Goal: Task Accomplishment & Management: Use online tool/utility

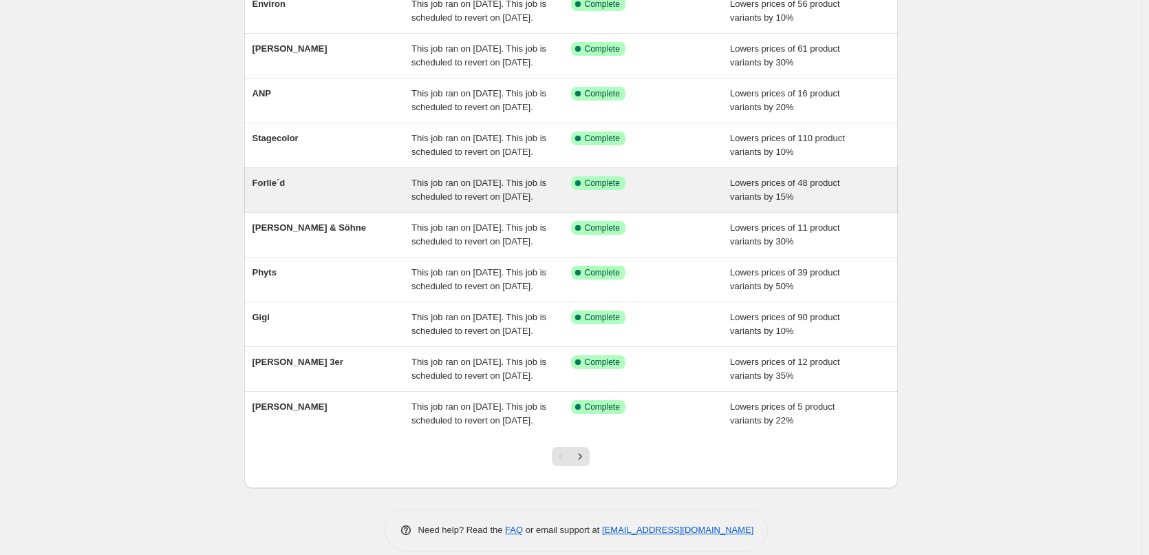
scroll to position [138, 0]
click at [280, 187] on span "Forlle´d" at bounding box center [269, 182] width 33 height 10
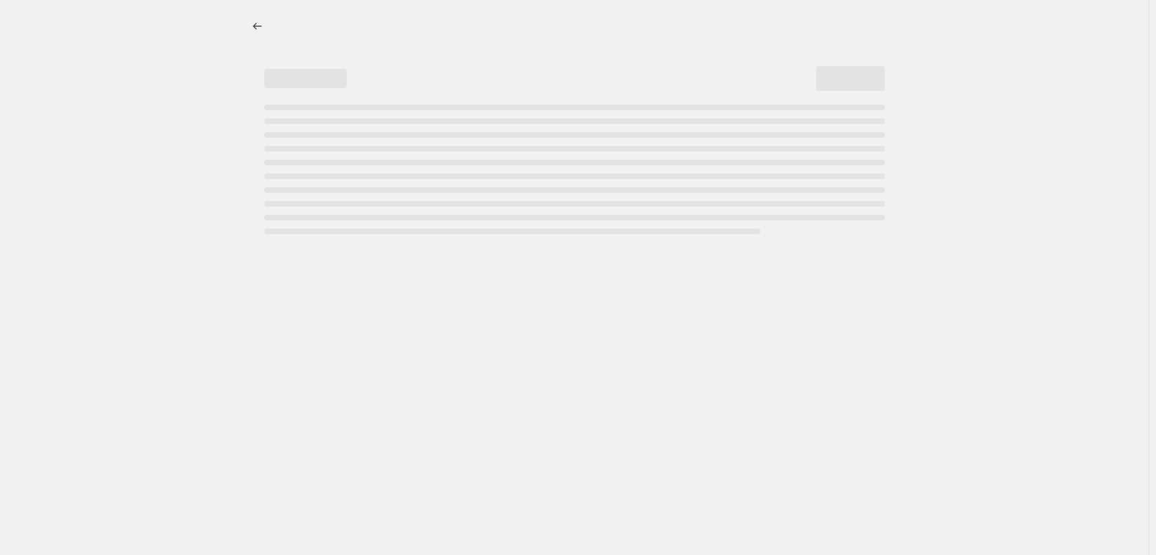
select select "percentage"
select select "remove"
select select "vendor"
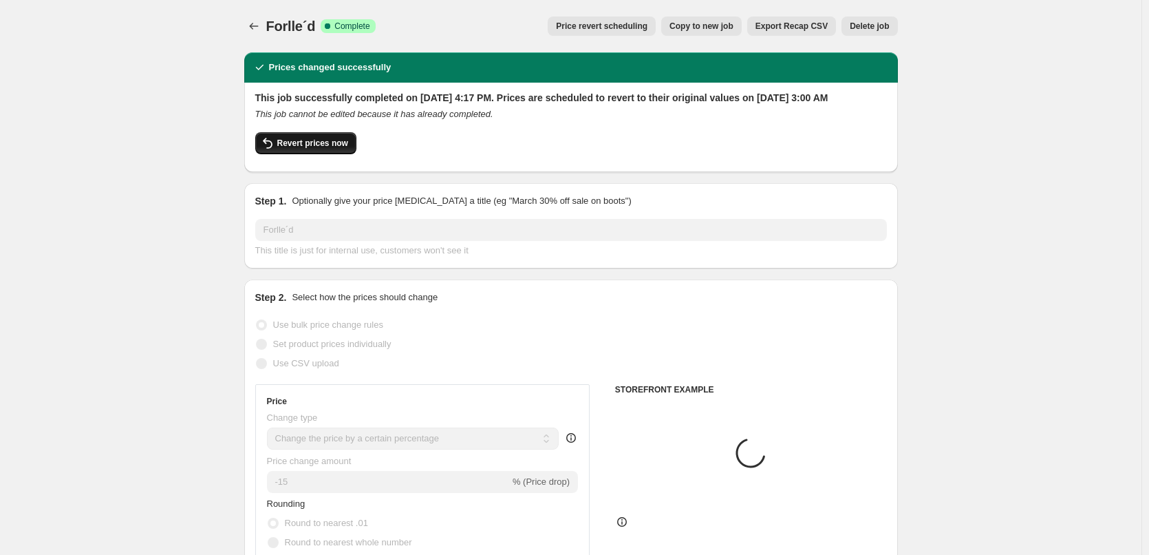
click at [289, 149] on span "Revert prices now" at bounding box center [312, 143] width 71 height 11
checkbox input "false"
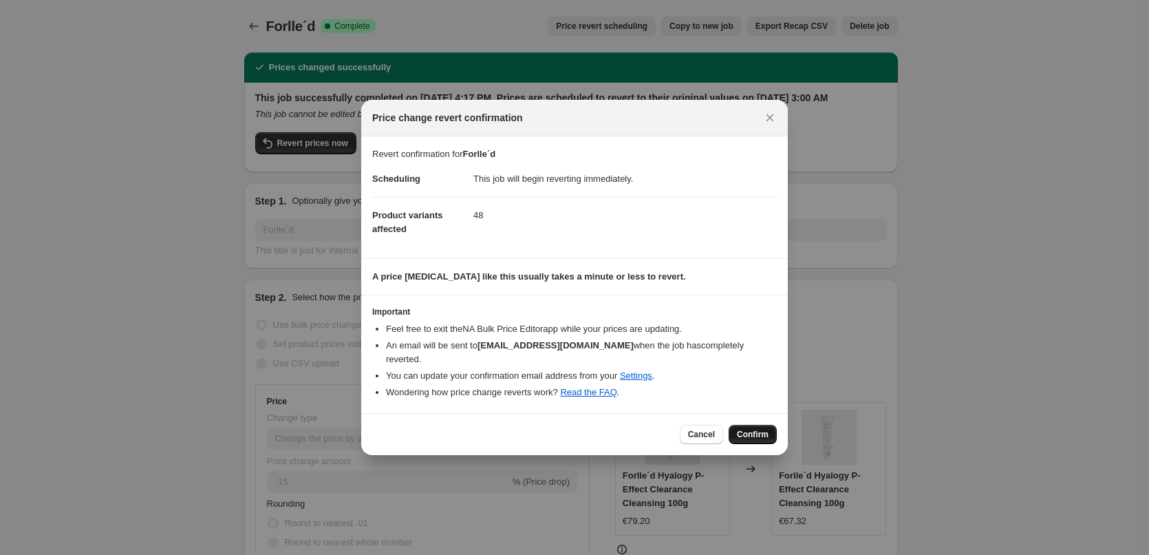
click at [754, 429] on span "Confirm" at bounding box center [753, 434] width 32 height 11
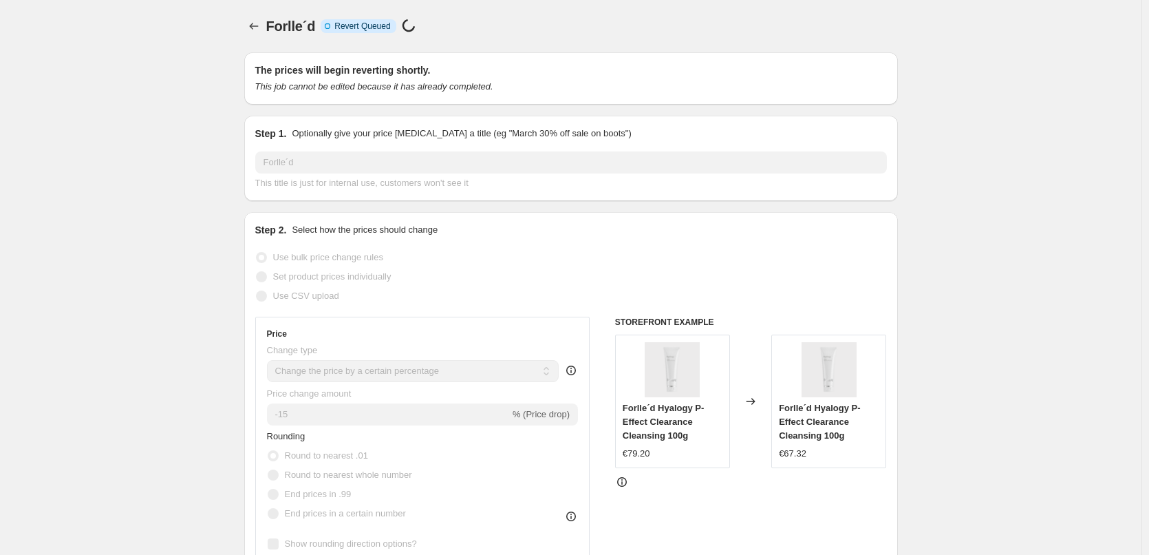
click at [269, 25] on span "Forlle´d" at bounding box center [291, 26] width 50 height 15
click at [260, 23] on icon "Price change jobs" at bounding box center [254, 26] width 14 height 14
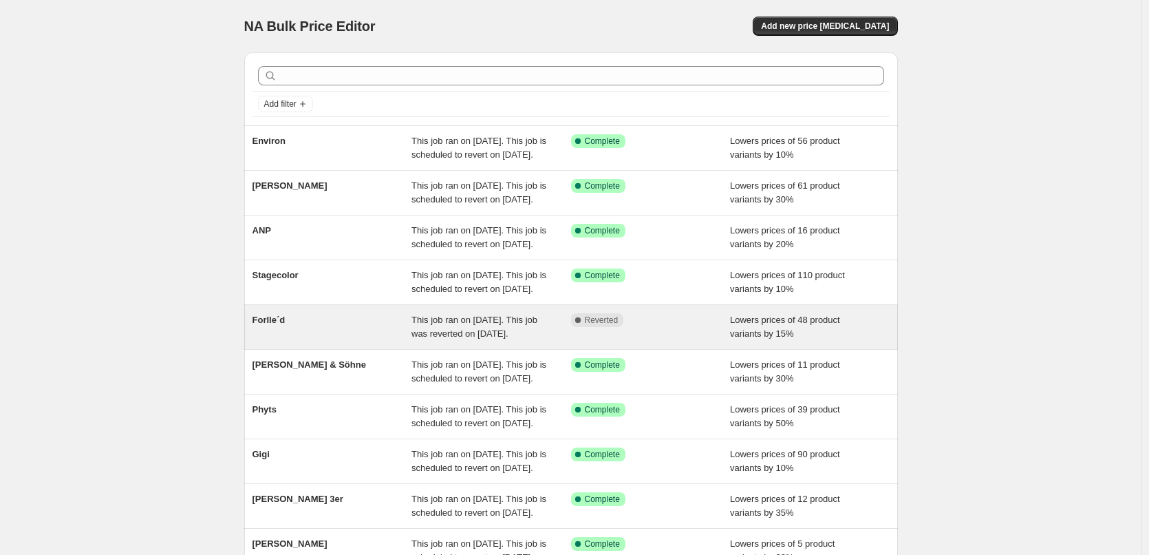
click at [291, 341] on div "Forlle´d" at bounding box center [333, 327] width 160 height 28
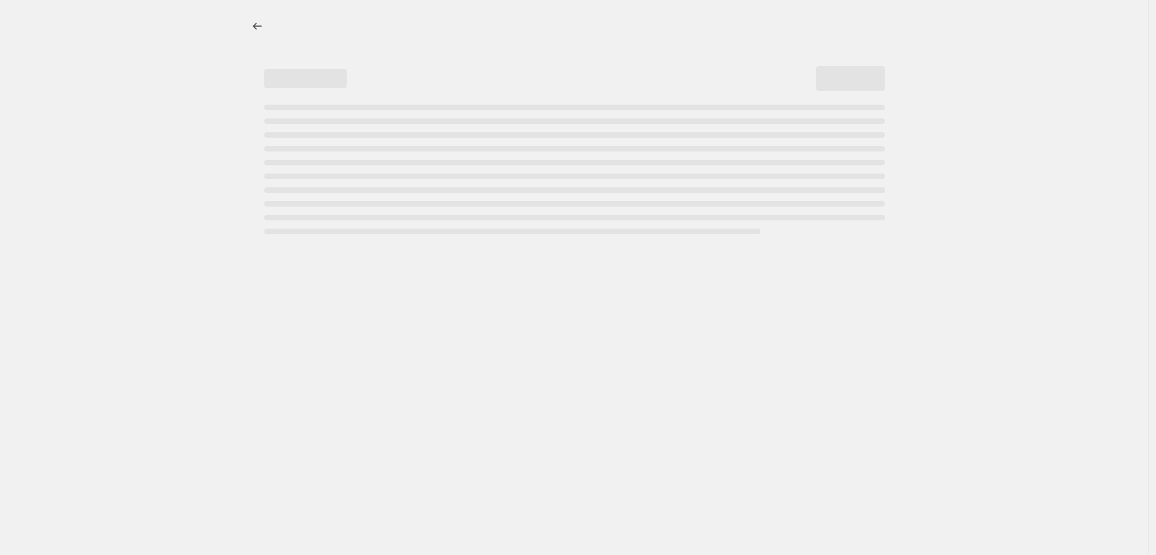
select select "percentage"
select select "remove"
select select "vendor"
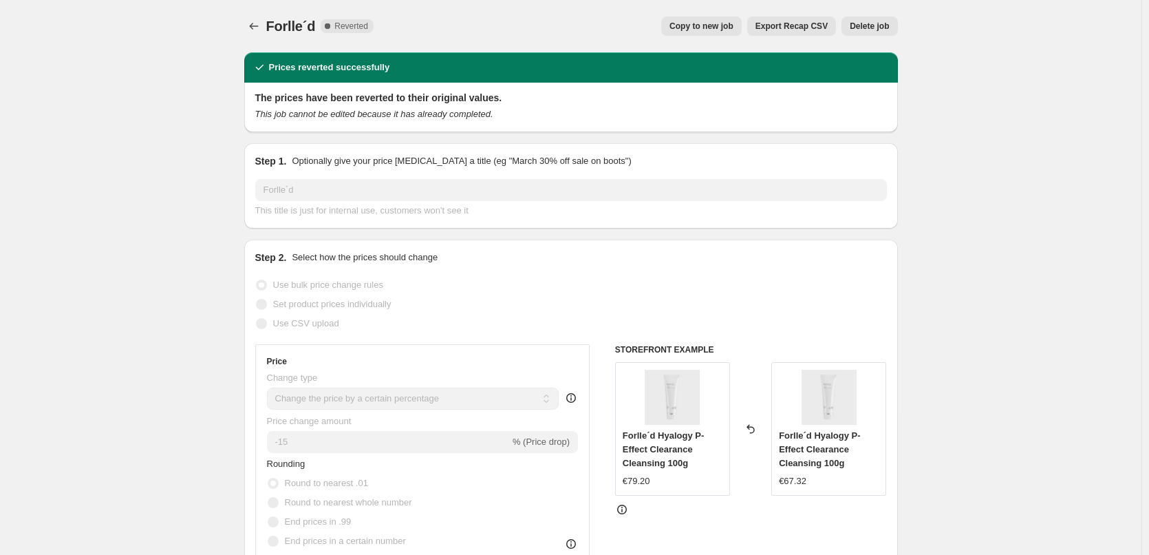
click at [739, 21] on button "Copy to new job" at bounding box center [701, 26] width 81 height 19
select select "percentage"
select select "remove"
select select "vendor"
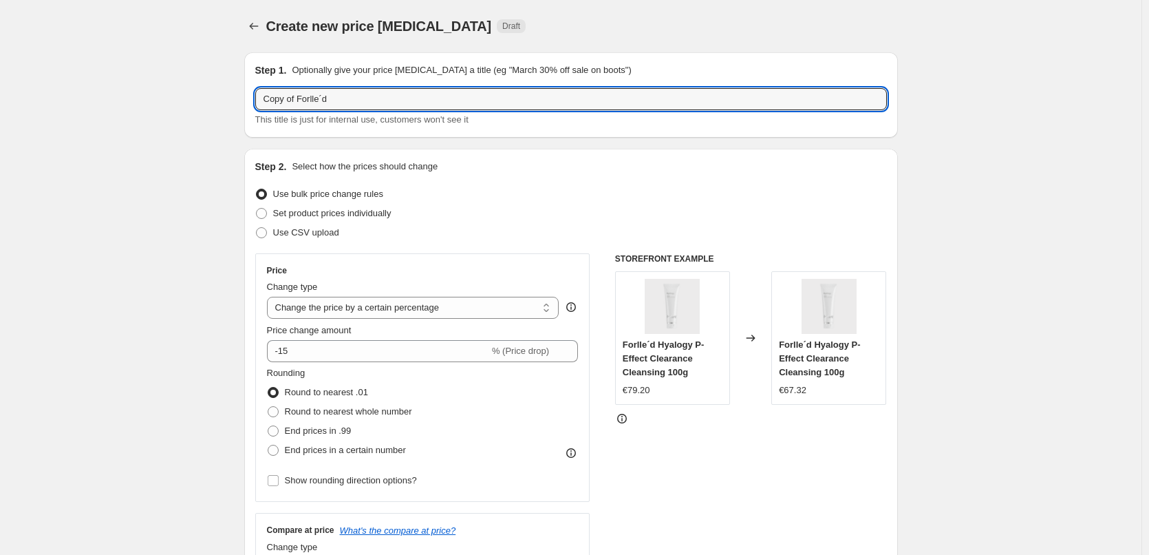
drag, startPoint x: 301, startPoint y: 98, endPoint x: 161, endPoint y: 109, distance: 140.8
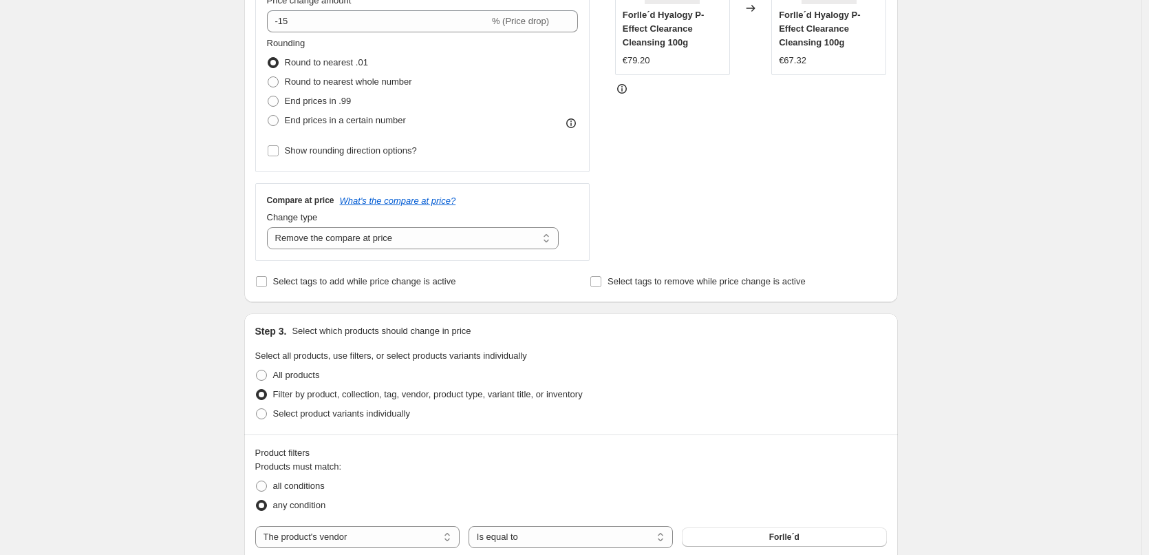
scroll to position [138, 0]
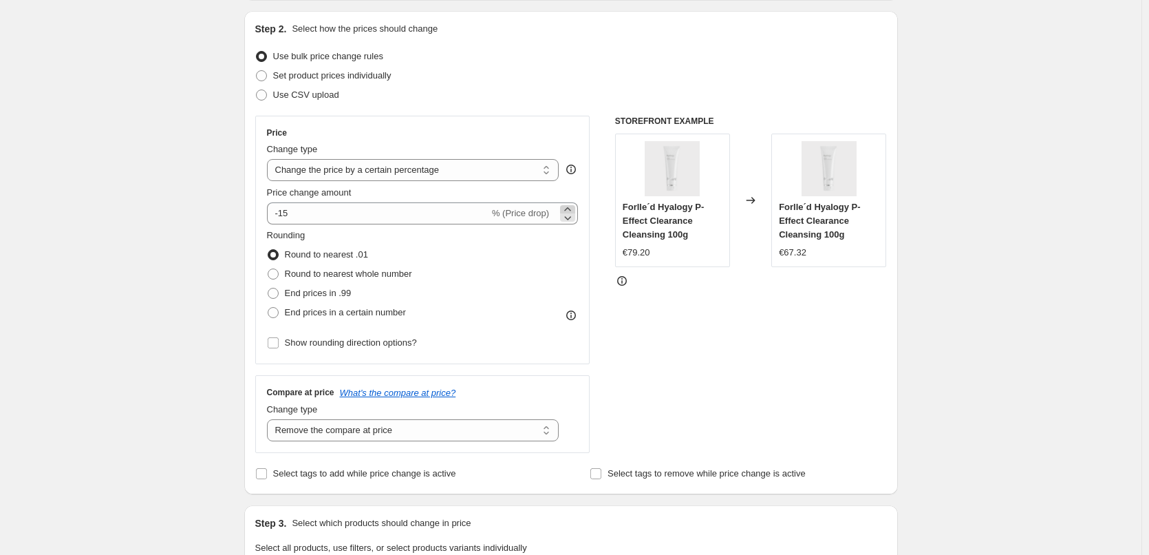
type input "Forlle´d"
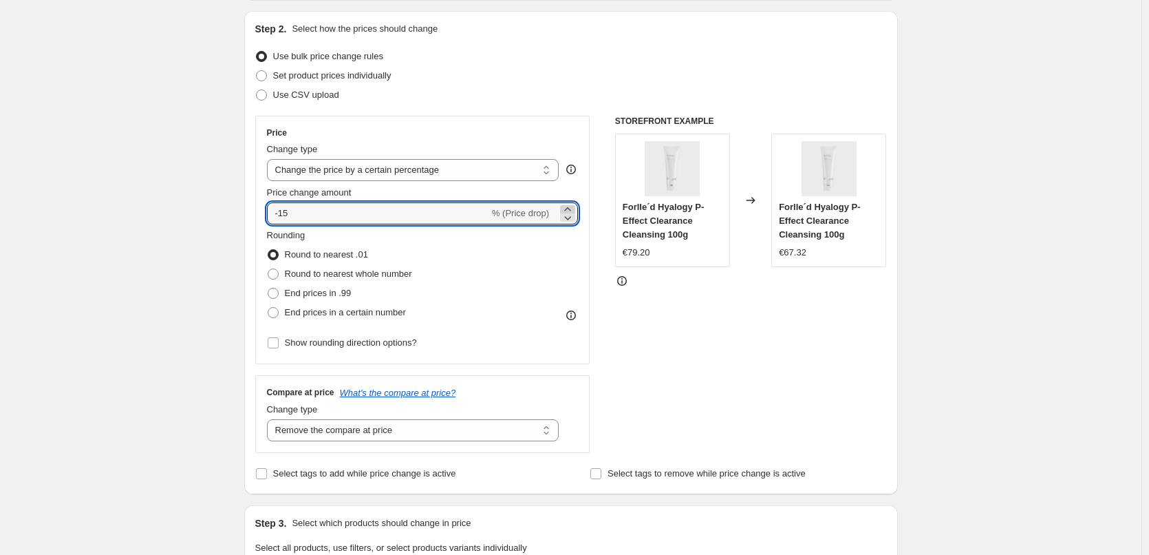
click at [574, 208] on icon at bounding box center [568, 209] width 14 height 14
click at [573, 222] on icon at bounding box center [568, 218] width 14 height 14
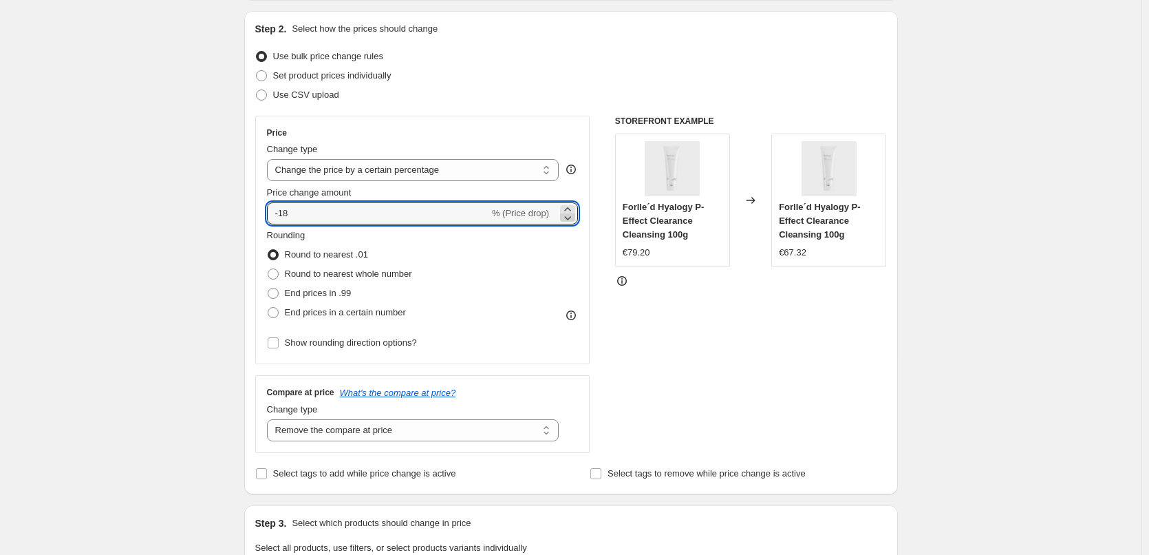
click at [573, 222] on icon at bounding box center [568, 218] width 14 height 14
type input "-20"
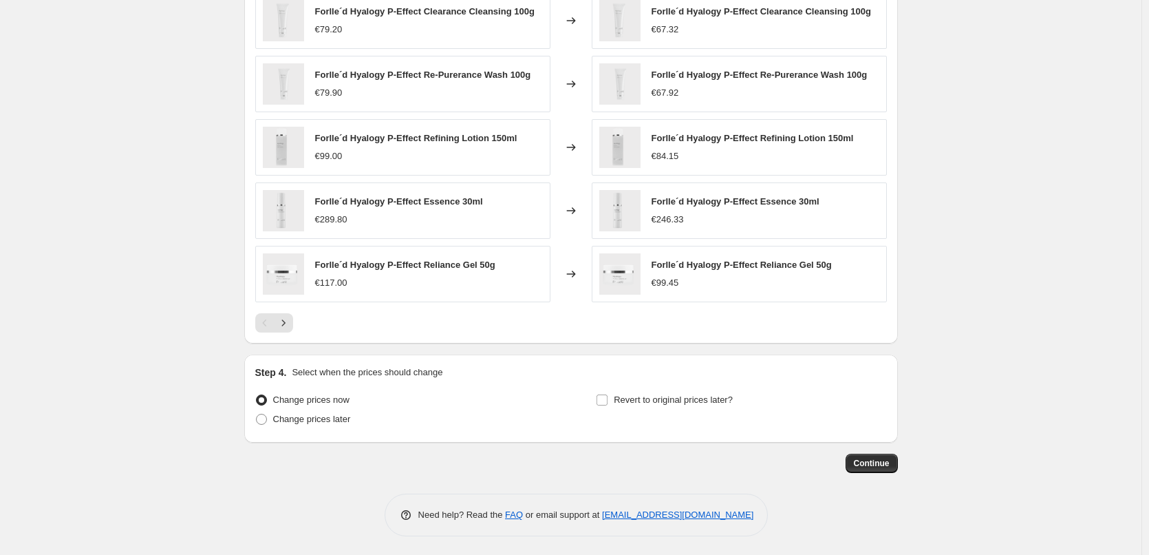
scroll to position [977, 0]
click at [667, 393] on span "Revert to original prices later?" at bounding box center [673, 397] width 119 height 10
click at [608, 393] on input "Revert to original prices later?" at bounding box center [602, 397] width 11 height 11
checkbox input "true"
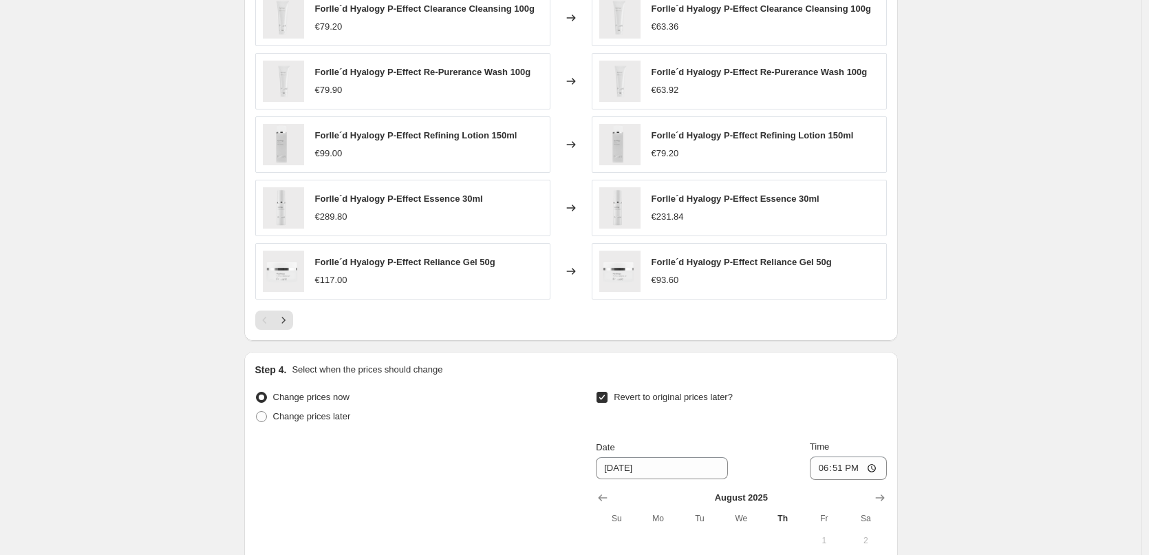
scroll to position [1234, 0]
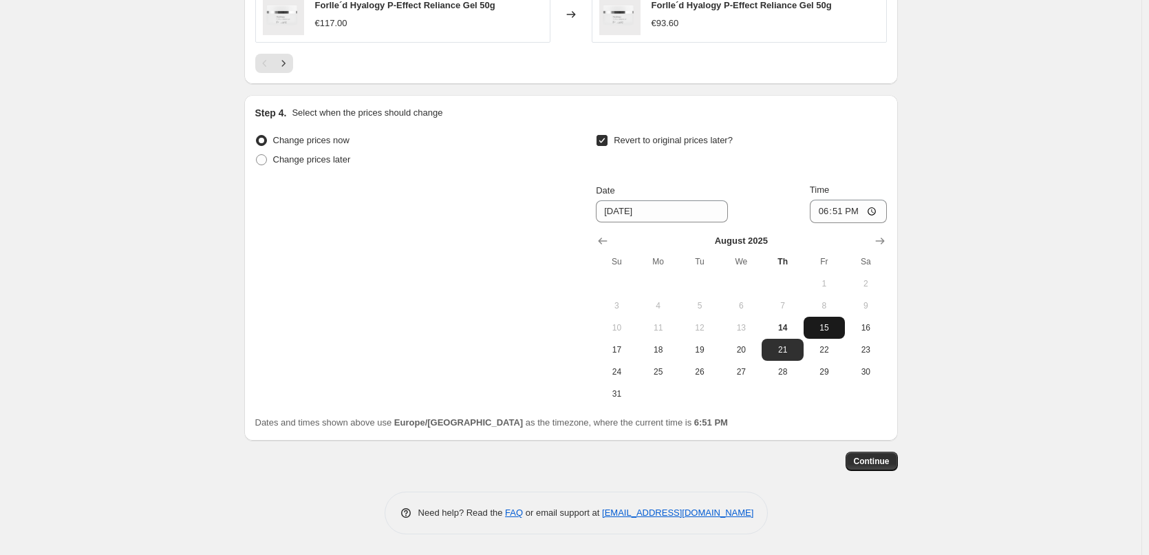
click at [807, 330] on button "15" at bounding box center [824, 328] width 41 height 22
type input "[DATE]"
click at [815, 330] on span "15" at bounding box center [824, 327] width 30 height 11
click at [816, 211] on input "18:51" at bounding box center [848, 211] width 77 height 23
type input "03:00"
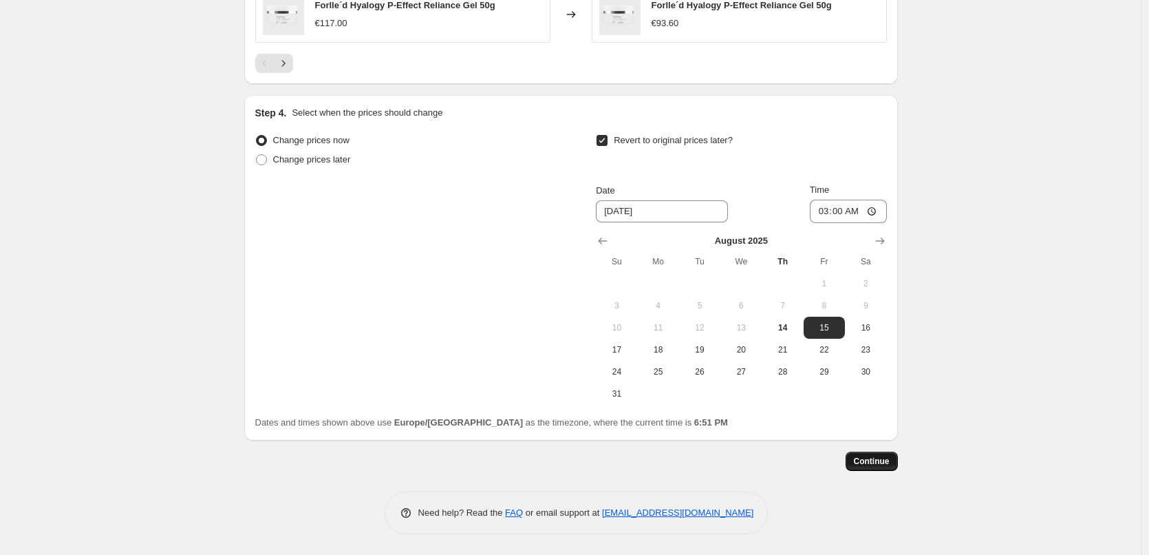
click at [881, 467] on button "Continue" at bounding box center [872, 461] width 52 height 19
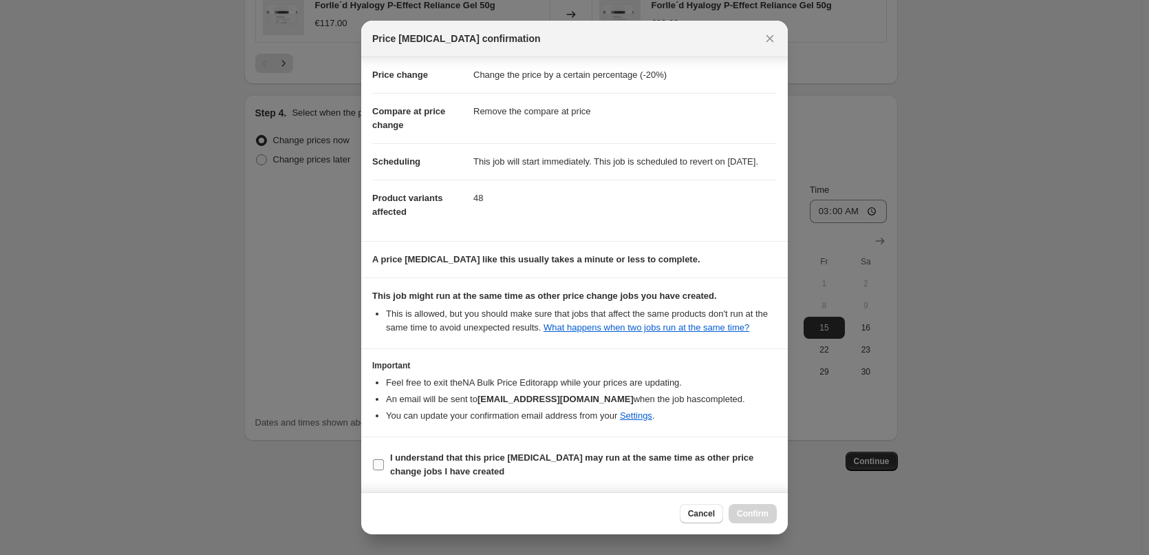
scroll to position [39, 0]
click at [474, 456] on b "I understand that this price [MEDICAL_DATA] may run at the same time as other p…" at bounding box center [571, 464] width 363 height 24
click at [384, 459] on input "I understand that this price [MEDICAL_DATA] may run at the same time as other p…" at bounding box center [378, 464] width 11 height 11
checkbox input "true"
click at [750, 513] on span "Confirm" at bounding box center [753, 513] width 32 height 11
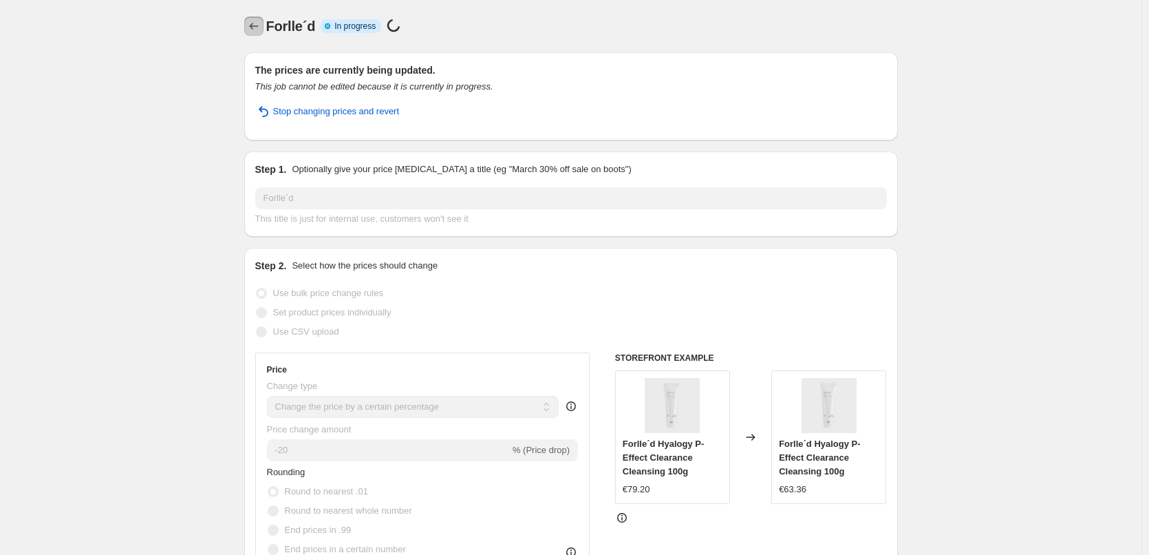
click at [255, 25] on icon "Price change jobs" at bounding box center [254, 26] width 14 height 14
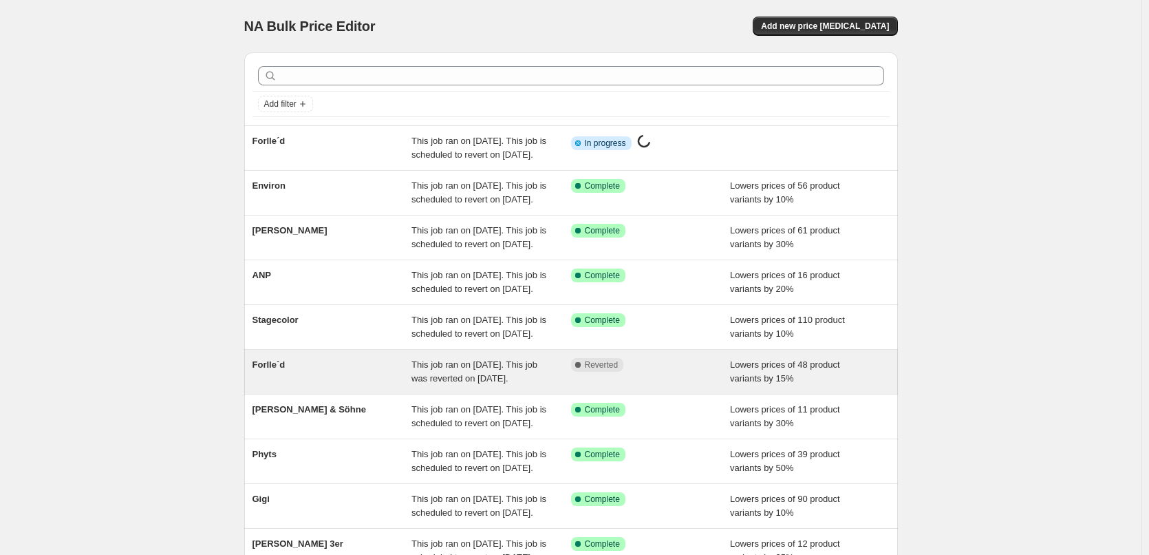
click at [290, 385] on div "Forlle´d" at bounding box center [333, 372] width 160 height 28
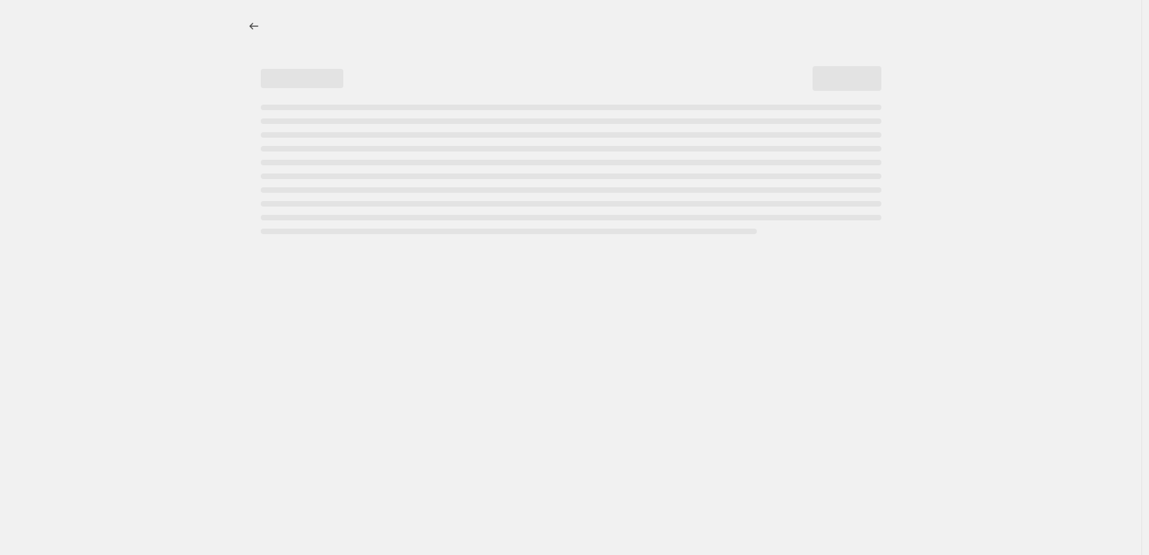
select select "percentage"
select select "remove"
select select "vendor"
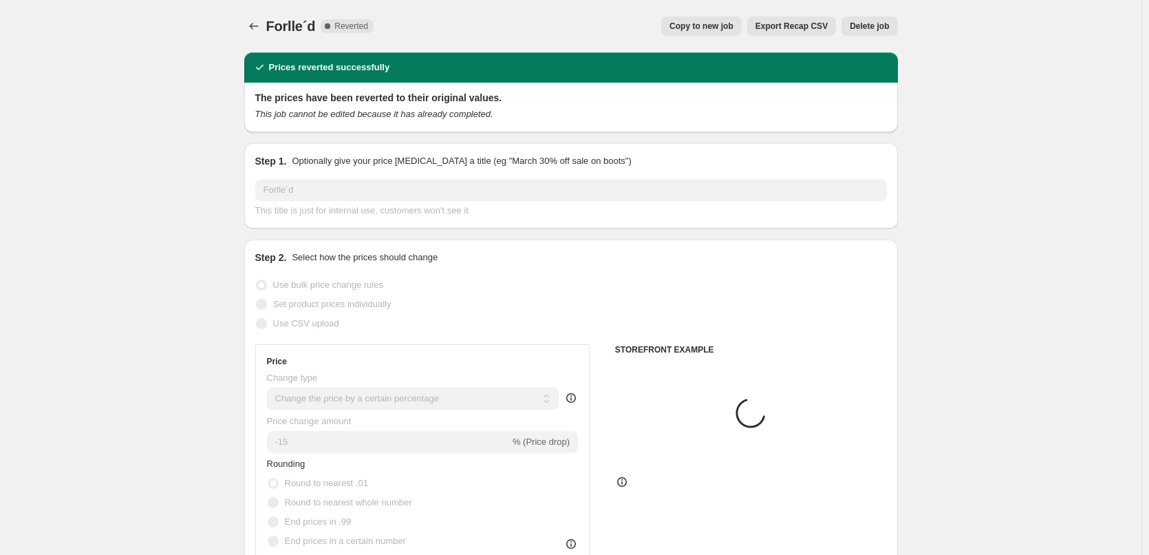
click at [869, 23] on span "Delete job" at bounding box center [869, 26] width 39 height 11
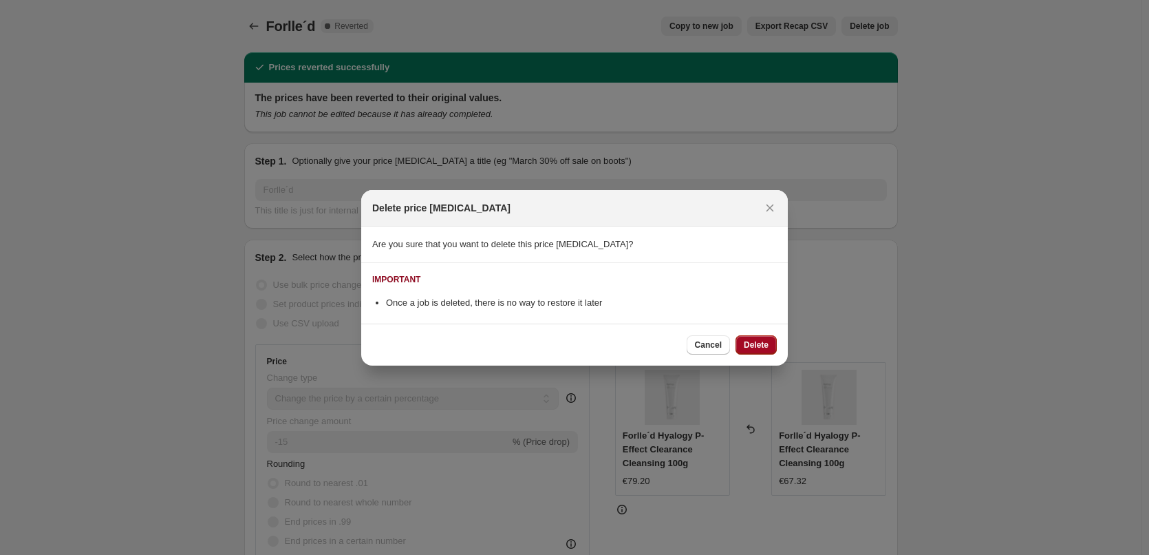
click at [769, 351] on button "Delete" at bounding box center [756, 344] width 41 height 19
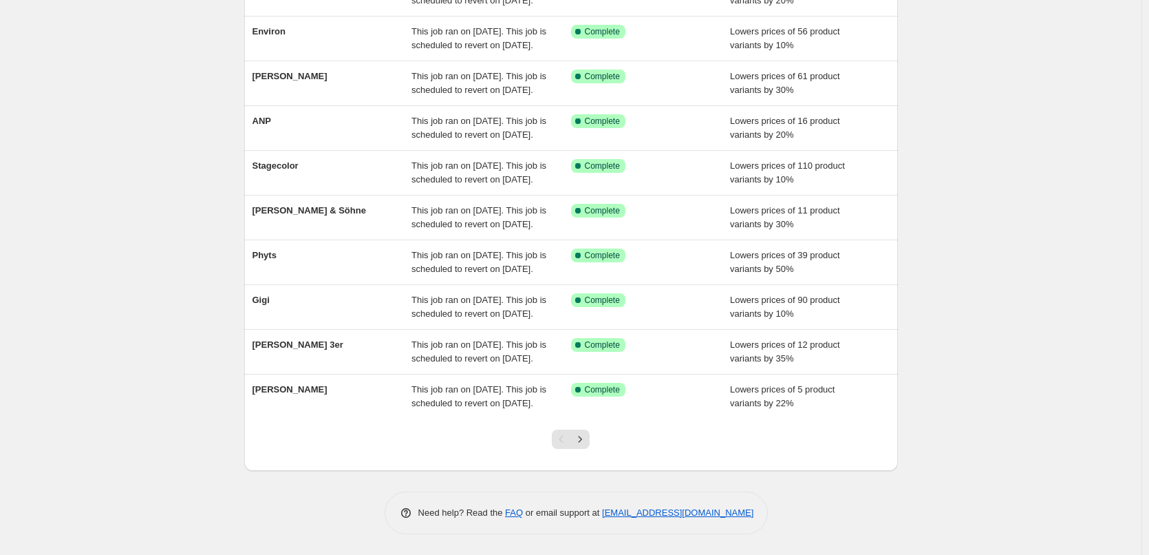
scroll to position [292, 0]
click at [587, 445] on icon "Next" at bounding box center [580, 439] width 14 height 14
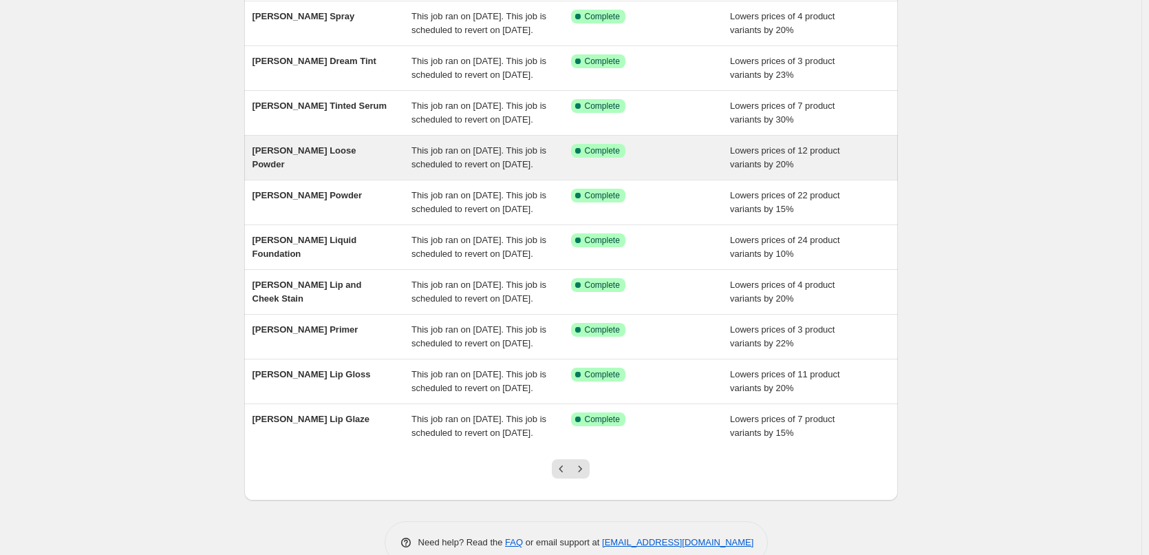
scroll to position [275, 0]
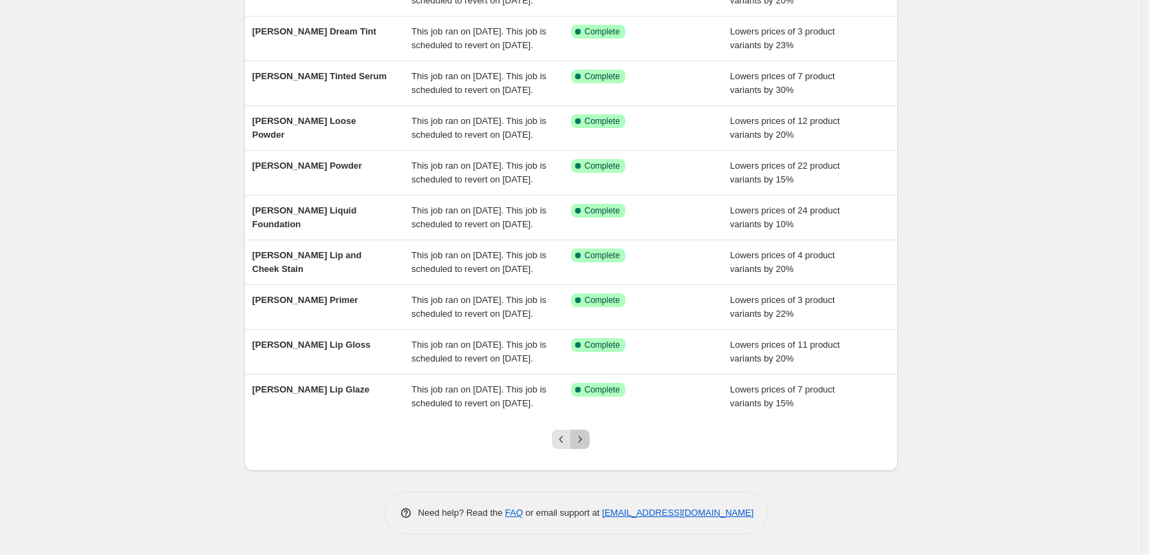
click at [581, 446] on icon "Next" at bounding box center [580, 439] width 14 height 14
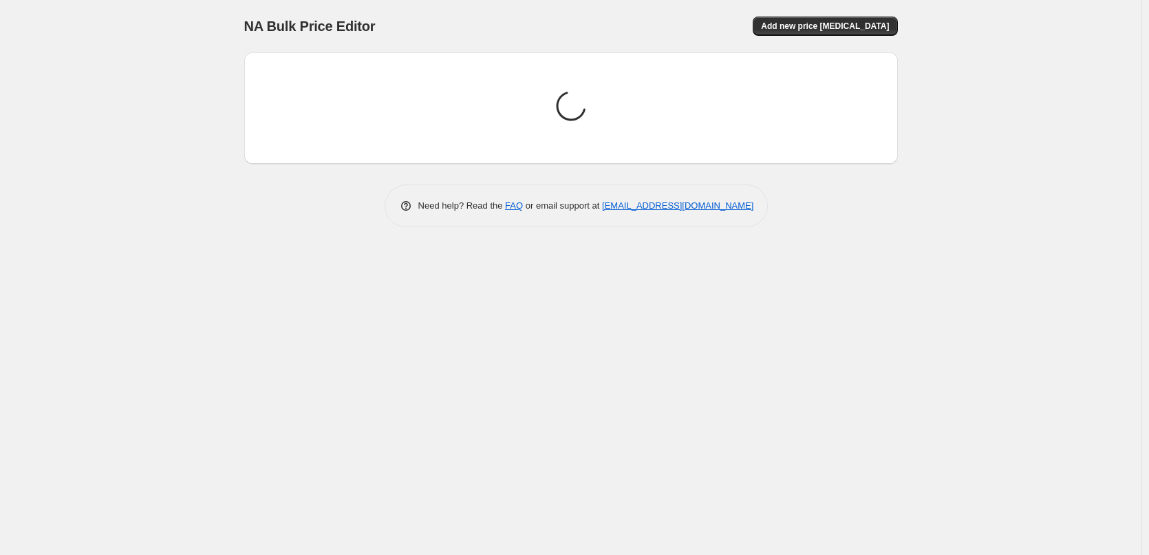
scroll to position [0, 0]
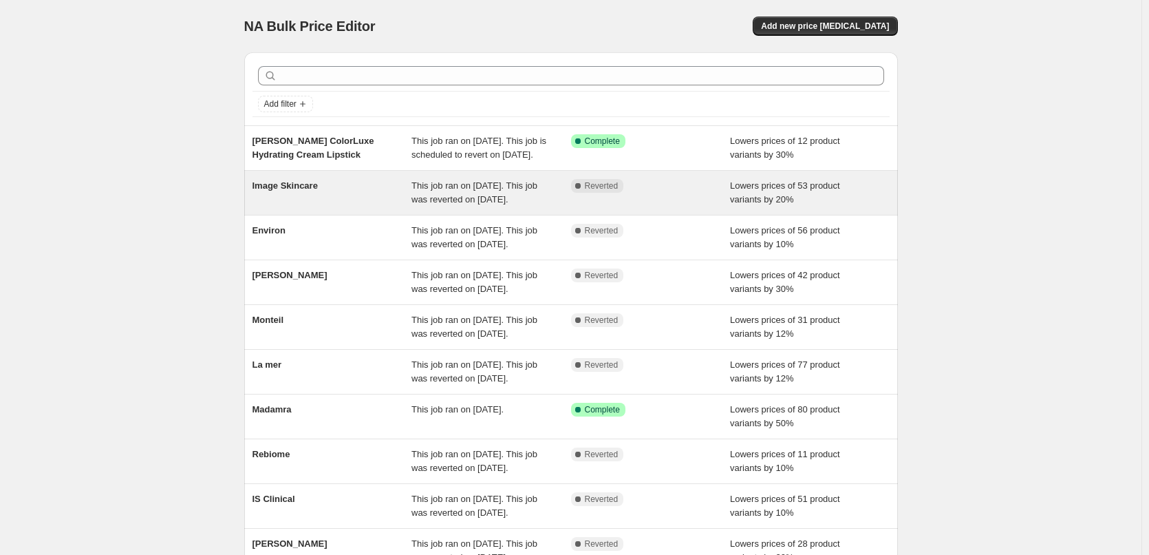
click at [287, 191] on span "Image Skincare" at bounding box center [285, 185] width 65 height 10
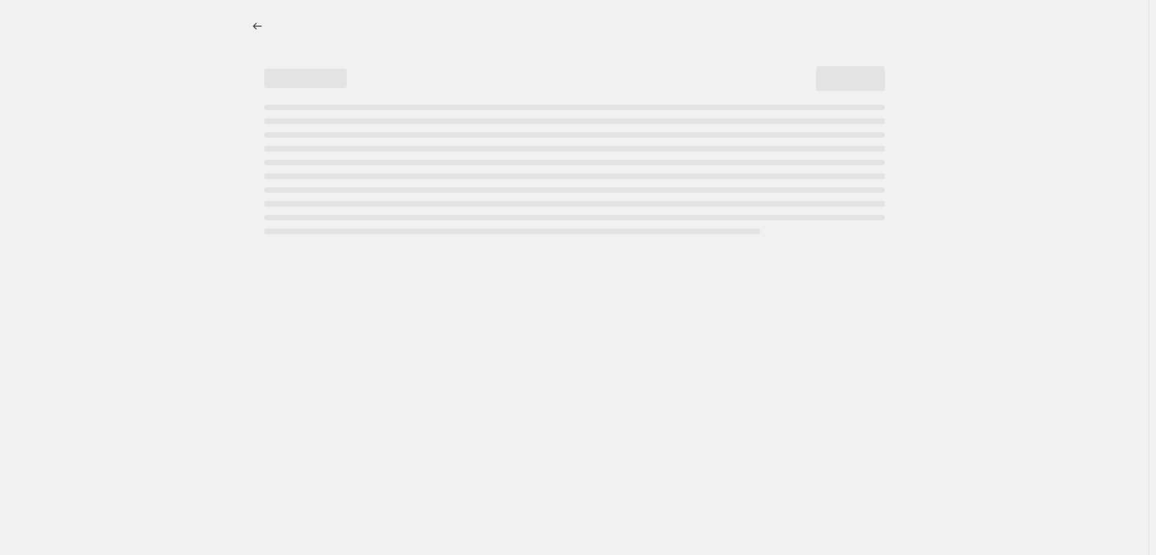
select select "percentage"
select select "remove"
select select "vendor"
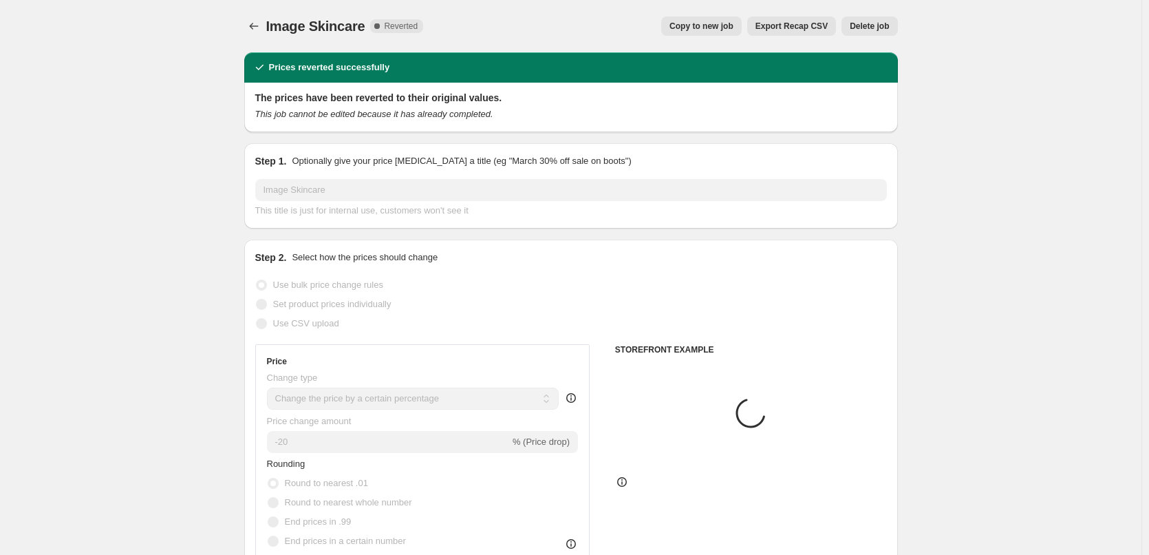
click at [712, 21] on span "Copy to new job" at bounding box center [702, 26] width 64 height 11
select select "percentage"
select select "remove"
select select "vendor"
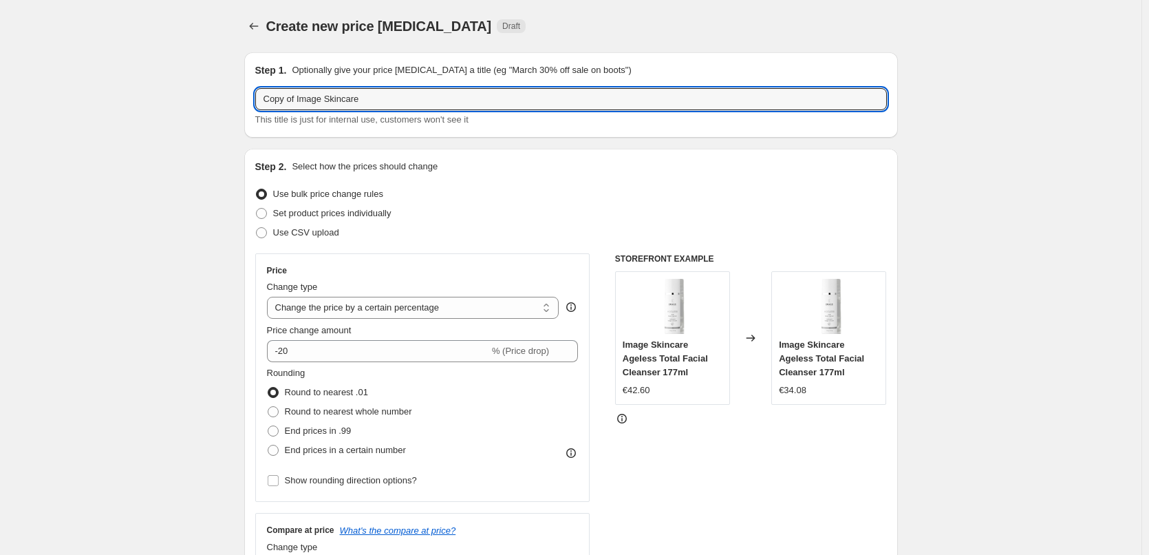
drag, startPoint x: 301, startPoint y: 98, endPoint x: 234, endPoint y: 99, distance: 66.8
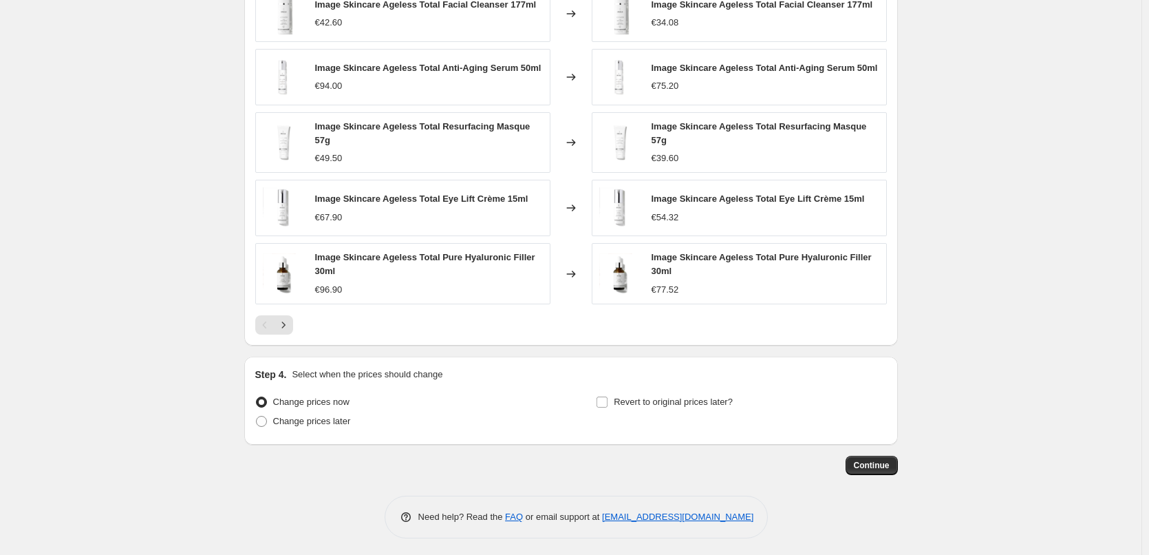
type input "Image Skincare"
click at [643, 384] on div "Step 4. Select when the prices should change Change prices now Change prices la…" at bounding box center [571, 401] width 632 height 66
click at [643, 392] on label "Revert to original prices later?" at bounding box center [664, 401] width 137 height 19
click at [608, 396] on input "Revert to original prices later?" at bounding box center [602, 401] width 11 height 11
checkbox input "true"
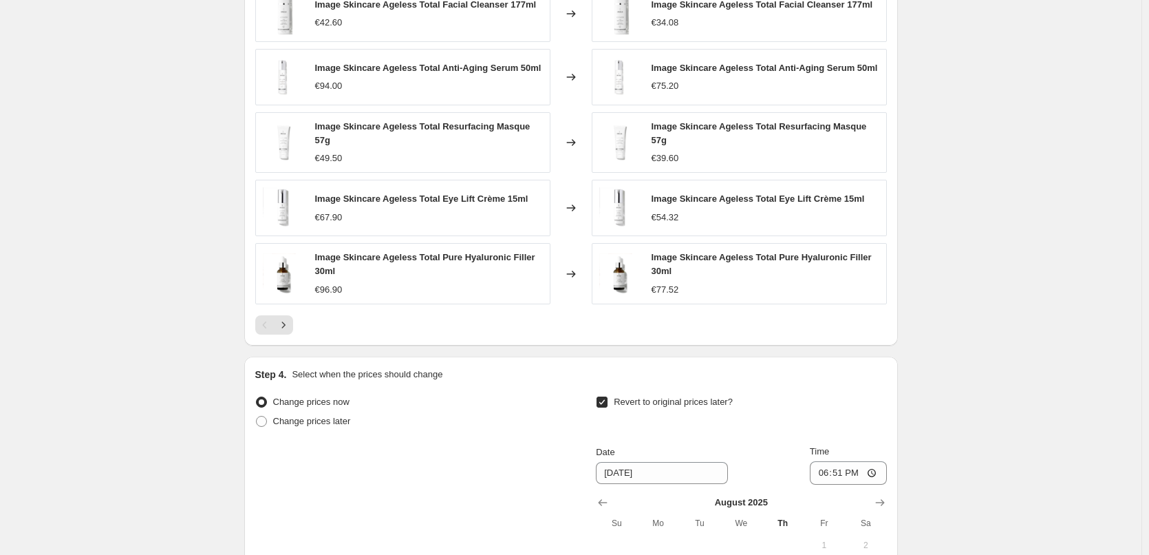
scroll to position [1238, 0]
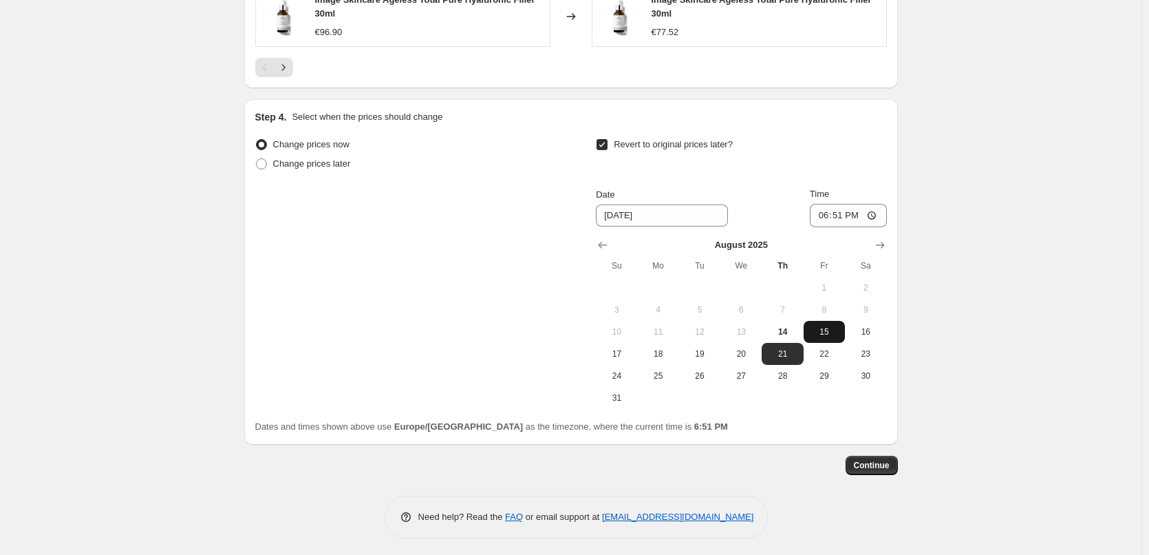
click at [818, 328] on span "15" at bounding box center [824, 331] width 30 height 11
type input "[DATE]"
click at [821, 211] on input "18:51" at bounding box center [848, 215] width 77 height 23
type input "03:00"
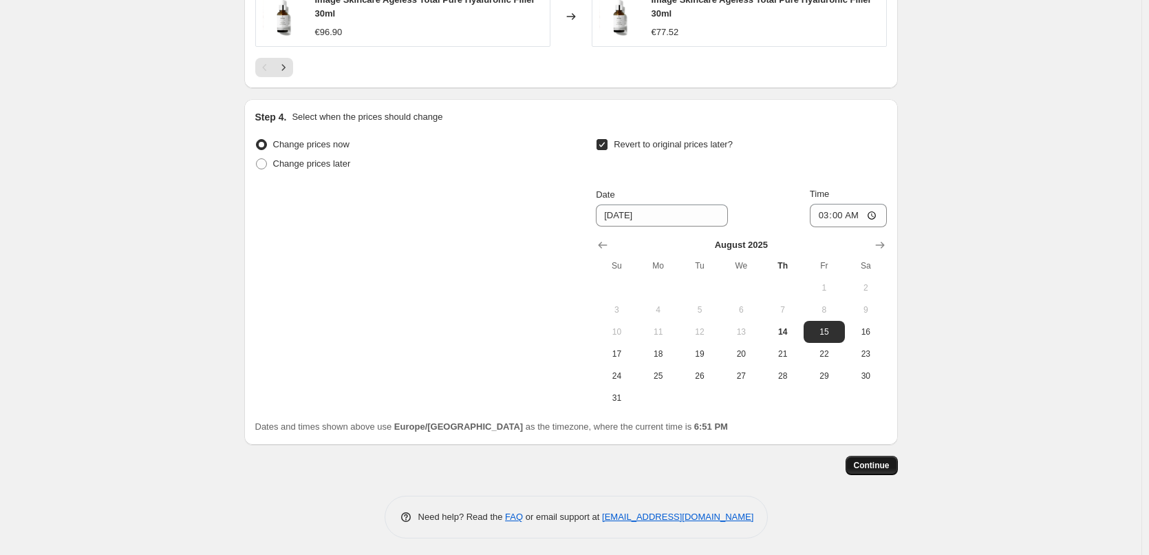
click at [876, 467] on span "Continue" at bounding box center [872, 465] width 36 height 11
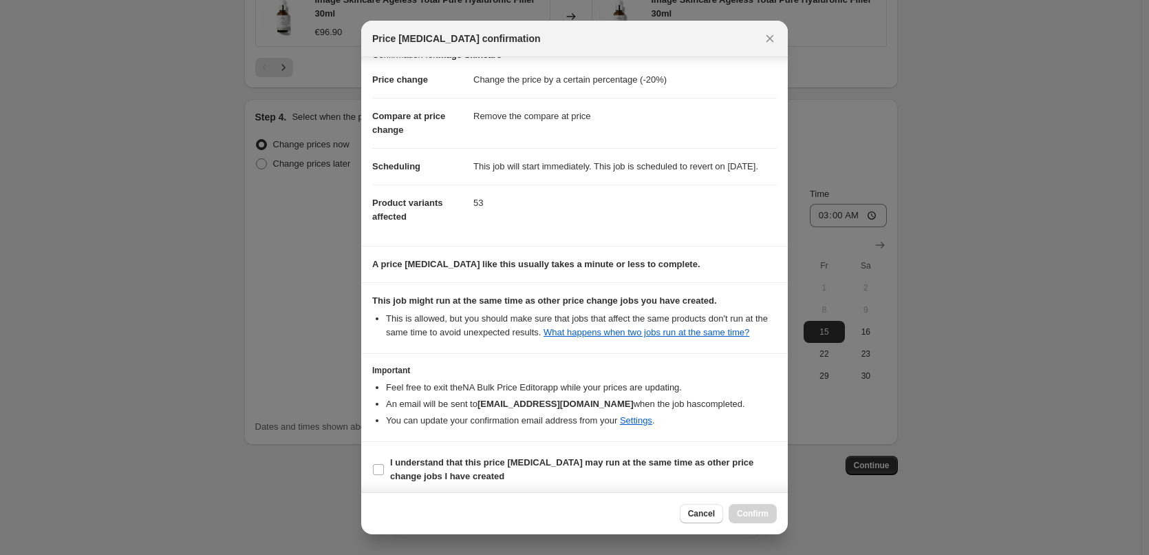
scroll to position [39, 0]
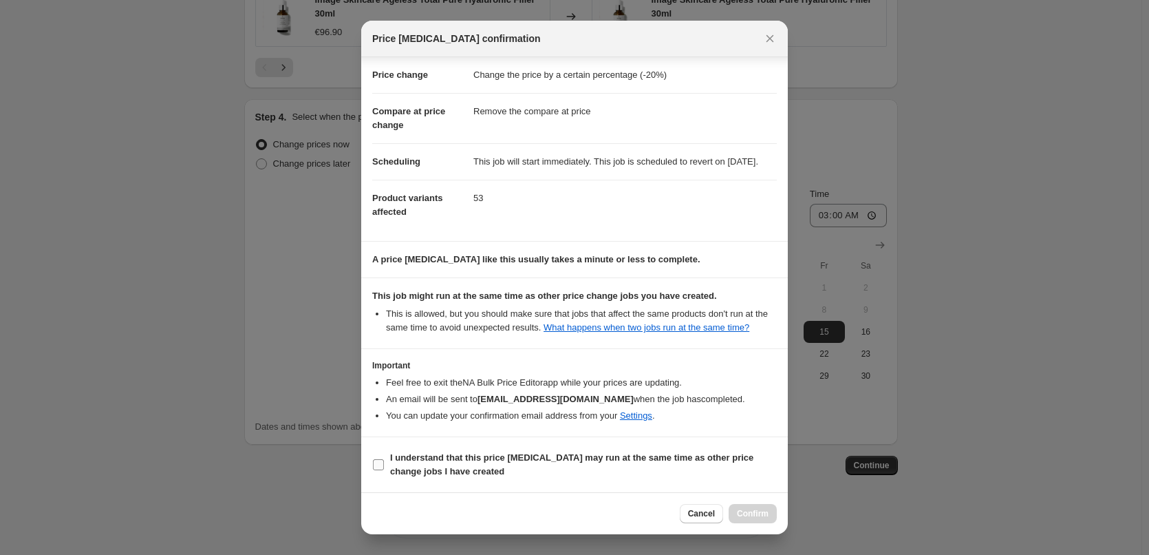
click at [474, 458] on b "I understand that this price [MEDICAL_DATA] may run at the same time as other p…" at bounding box center [571, 464] width 363 height 24
click at [384, 459] on input "I understand that this price [MEDICAL_DATA] may run at the same time as other p…" at bounding box center [378, 464] width 11 height 11
checkbox input "true"
click at [761, 509] on span "Confirm" at bounding box center [753, 513] width 32 height 11
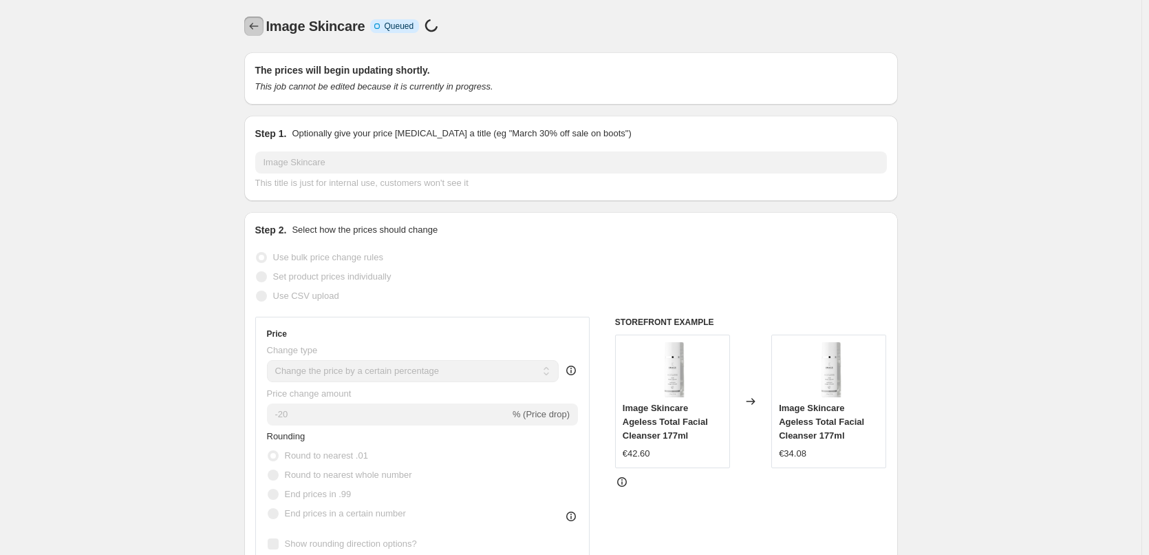
click at [258, 32] on icon "Price change jobs" at bounding box center [254, 26] width 14 height 14
